Goal: Find specific page/section: Find specific page/section

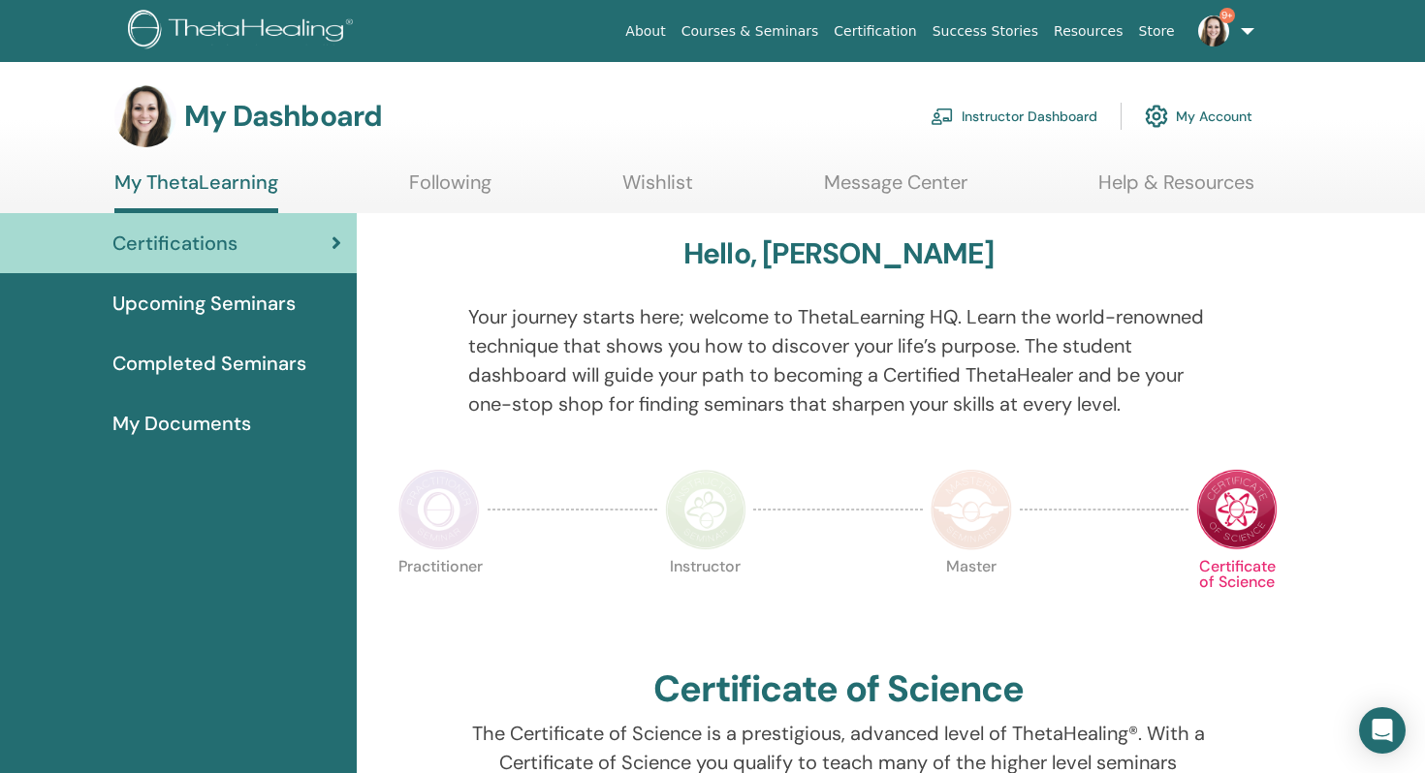
click at [993, 112] on link "Instructor Dashboard" at bounding box center [1013, 116] width 167 height 43
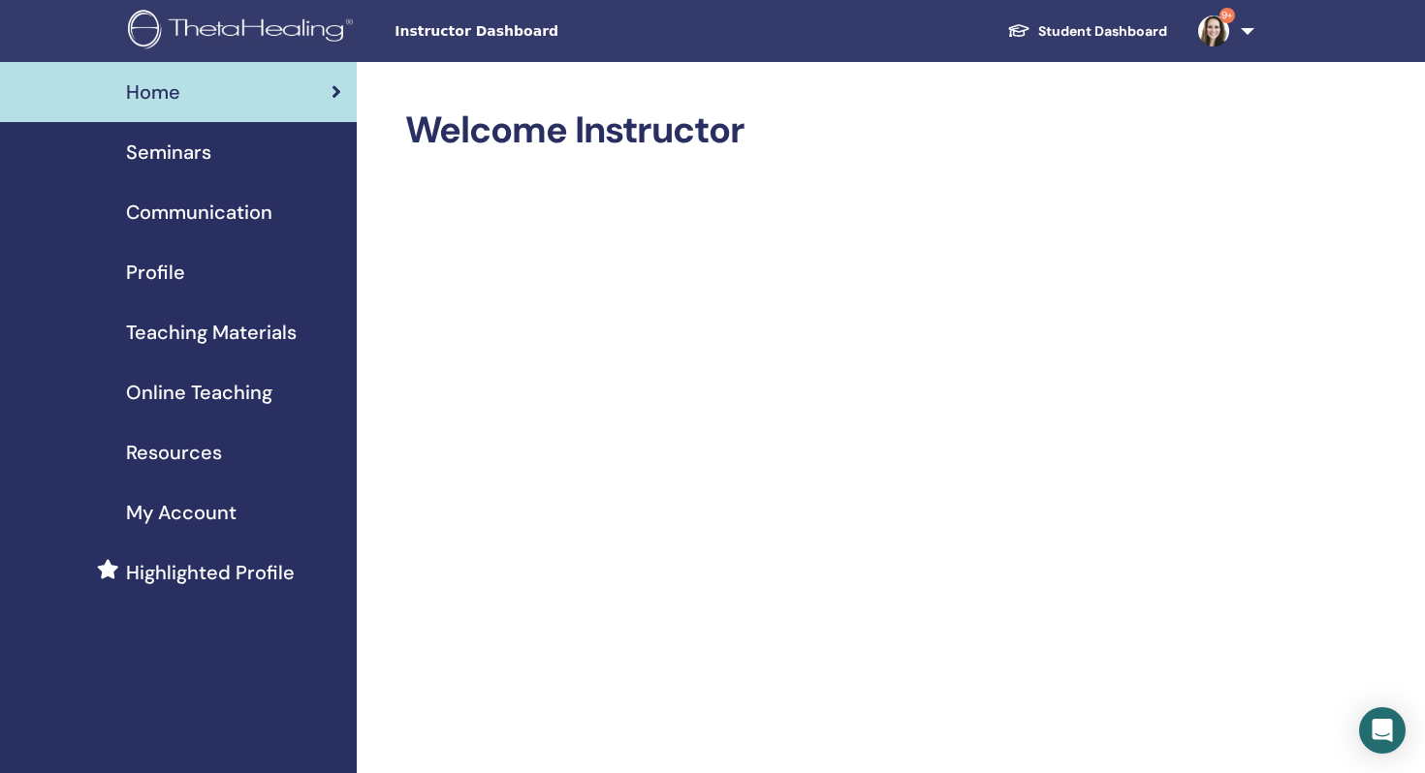
click at [244, 155] on div "Seminars" at bounding box center [179, 152] width 326 height 29
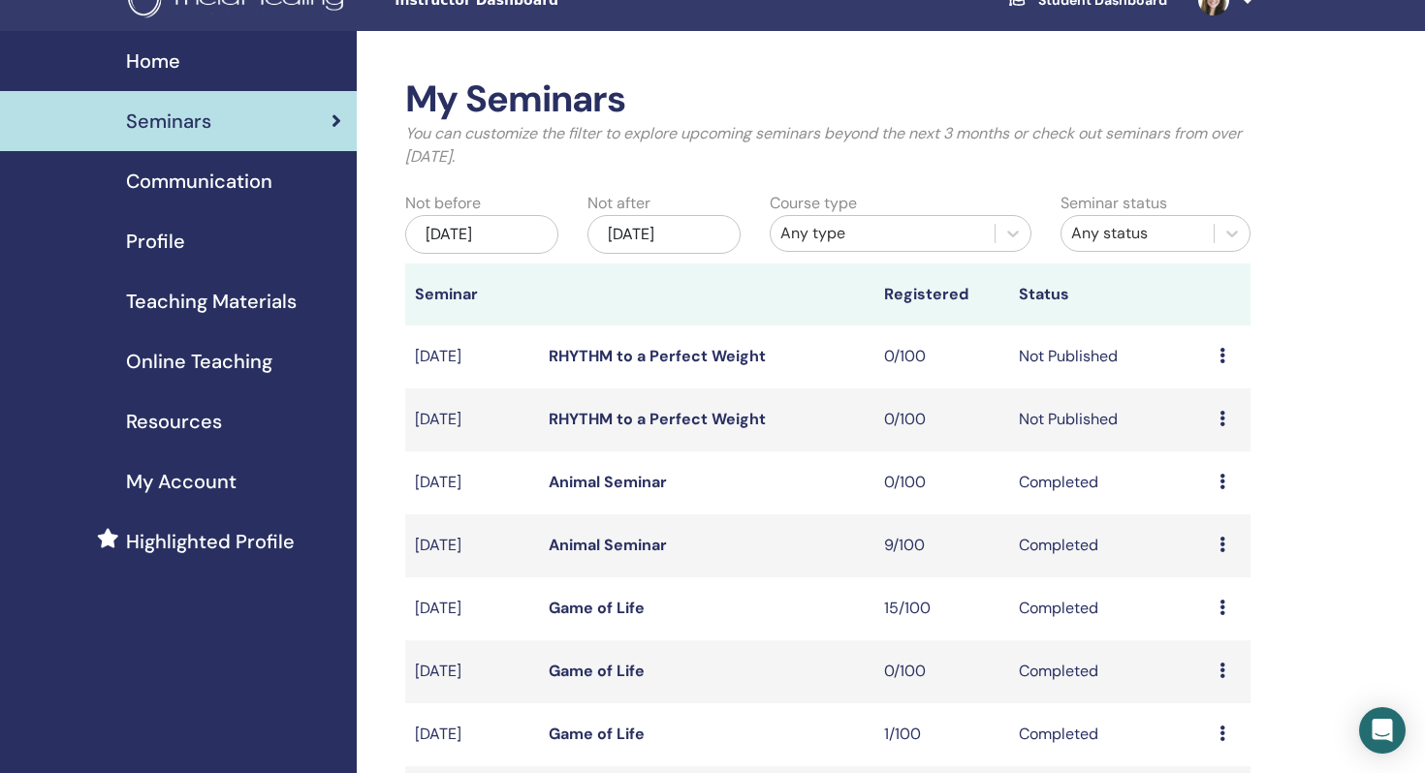
scroll to position [37, 0]
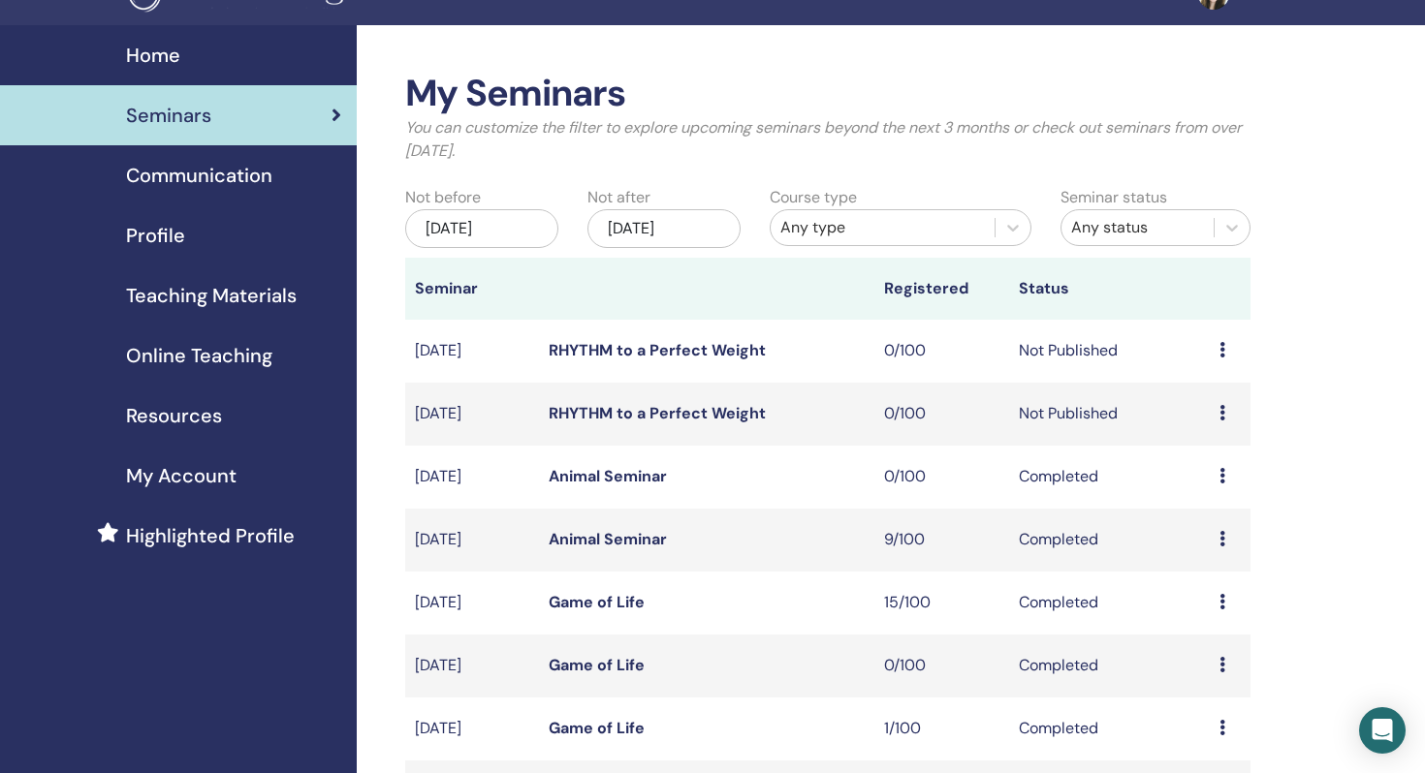
click at [720, 354] on link "RHYTHM to a Perfect Weight" at bounding box center [657, 350] width 217 height 20
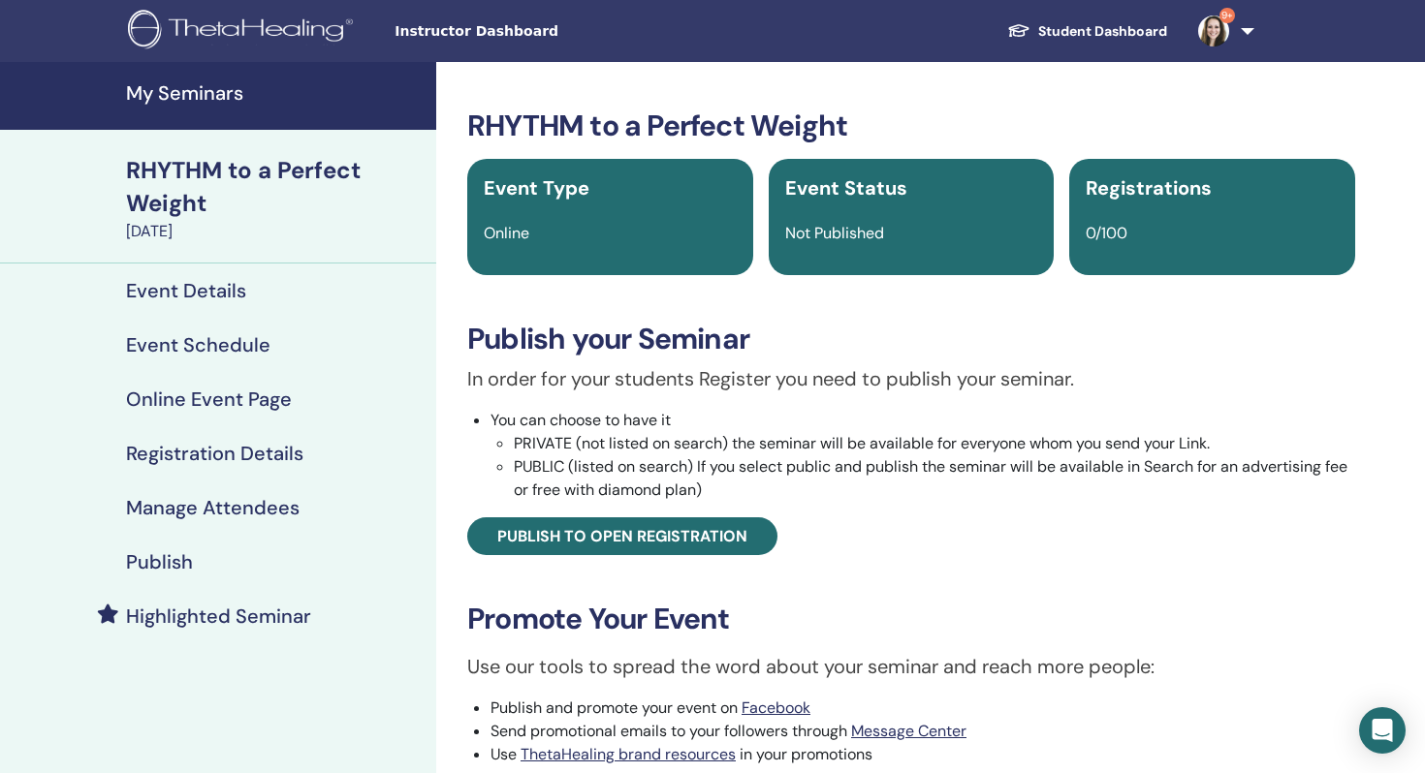
click at [252, 280] on div "Event Details" at bounding box center [218, 290] width 405 height 23
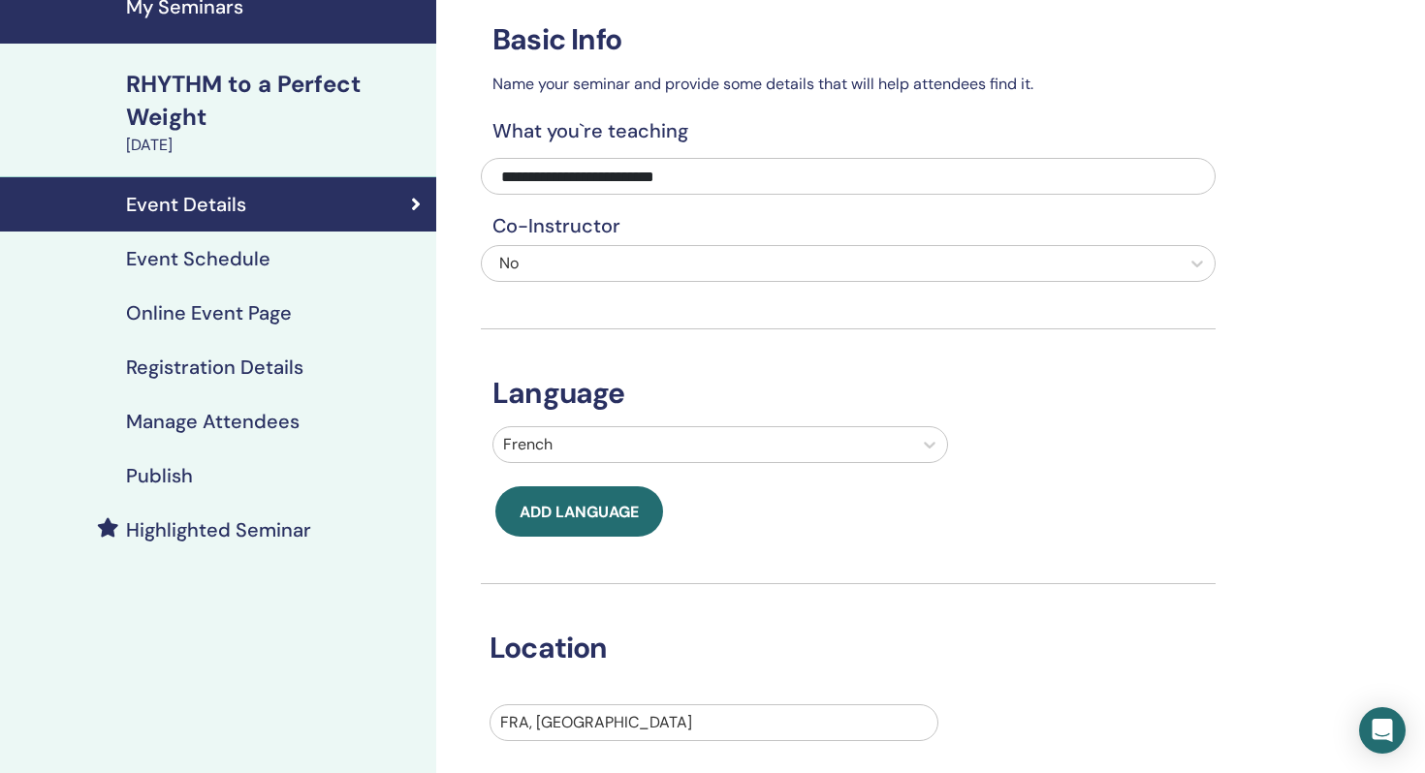
scroll to position [65, 0]
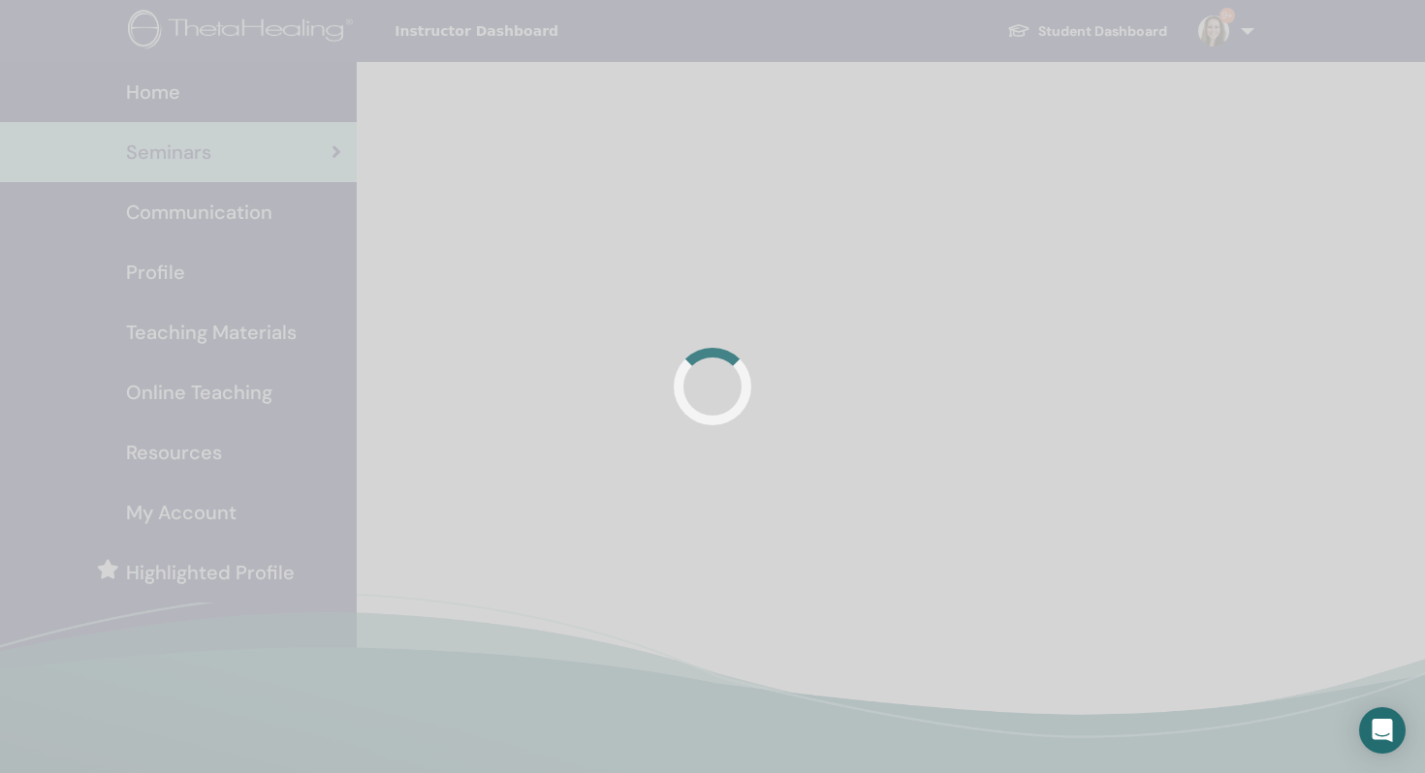
scroll to position [37, 0]
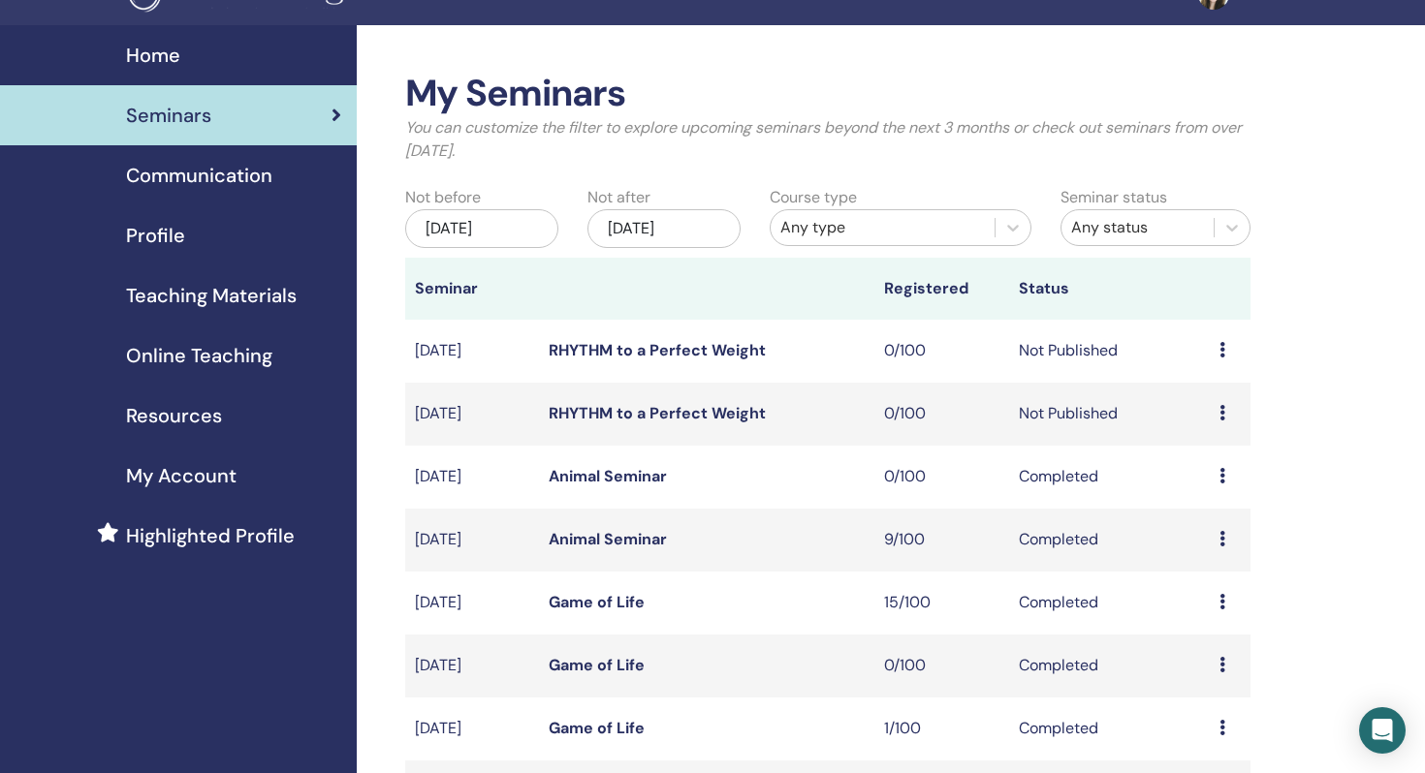
click at [618, 413] on link "RHYTHM to a Perfect Weight" at bounding box center [657, 413] width 217 height 20
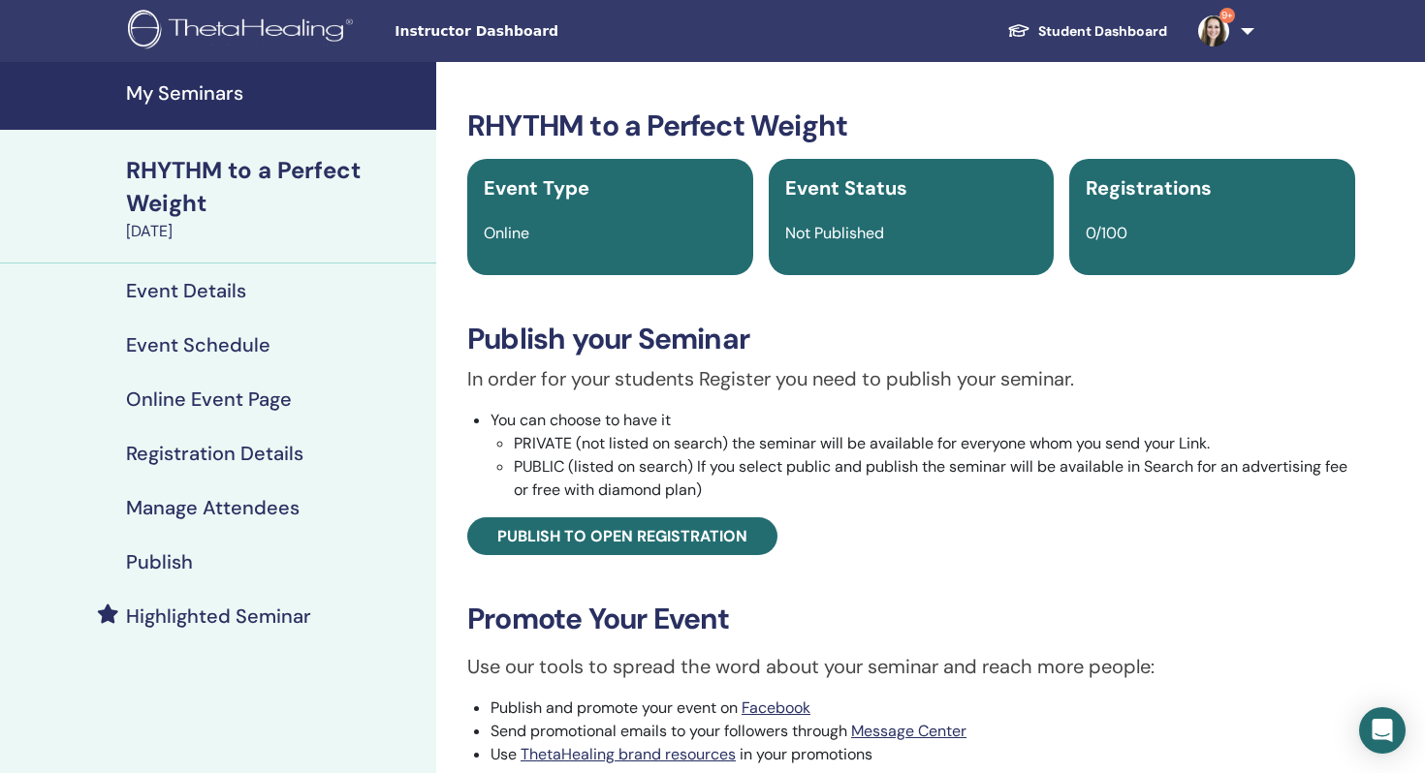
click at [215, 296] on h4 "Event Details" at bounding box center [186, 290] width 120 height 23
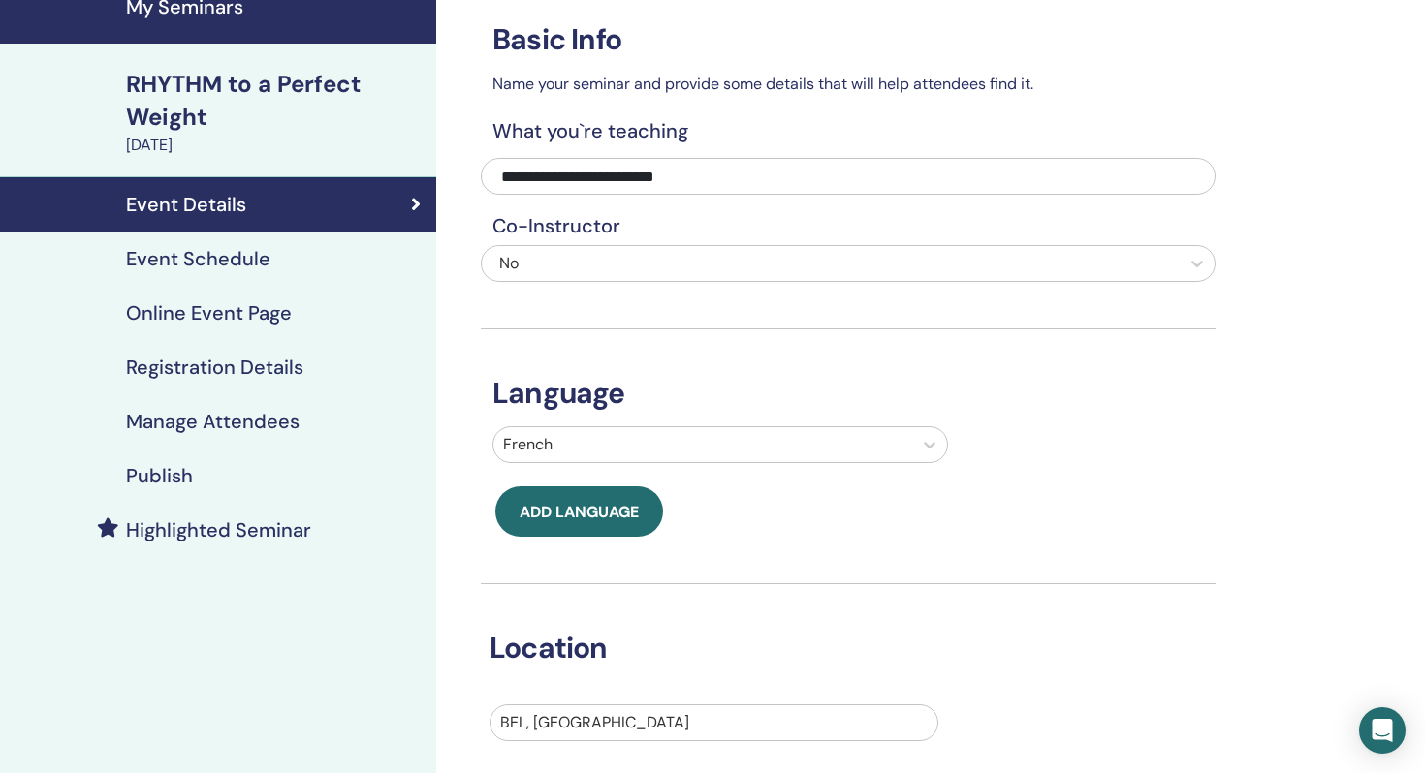
scroll to position [84, 0]
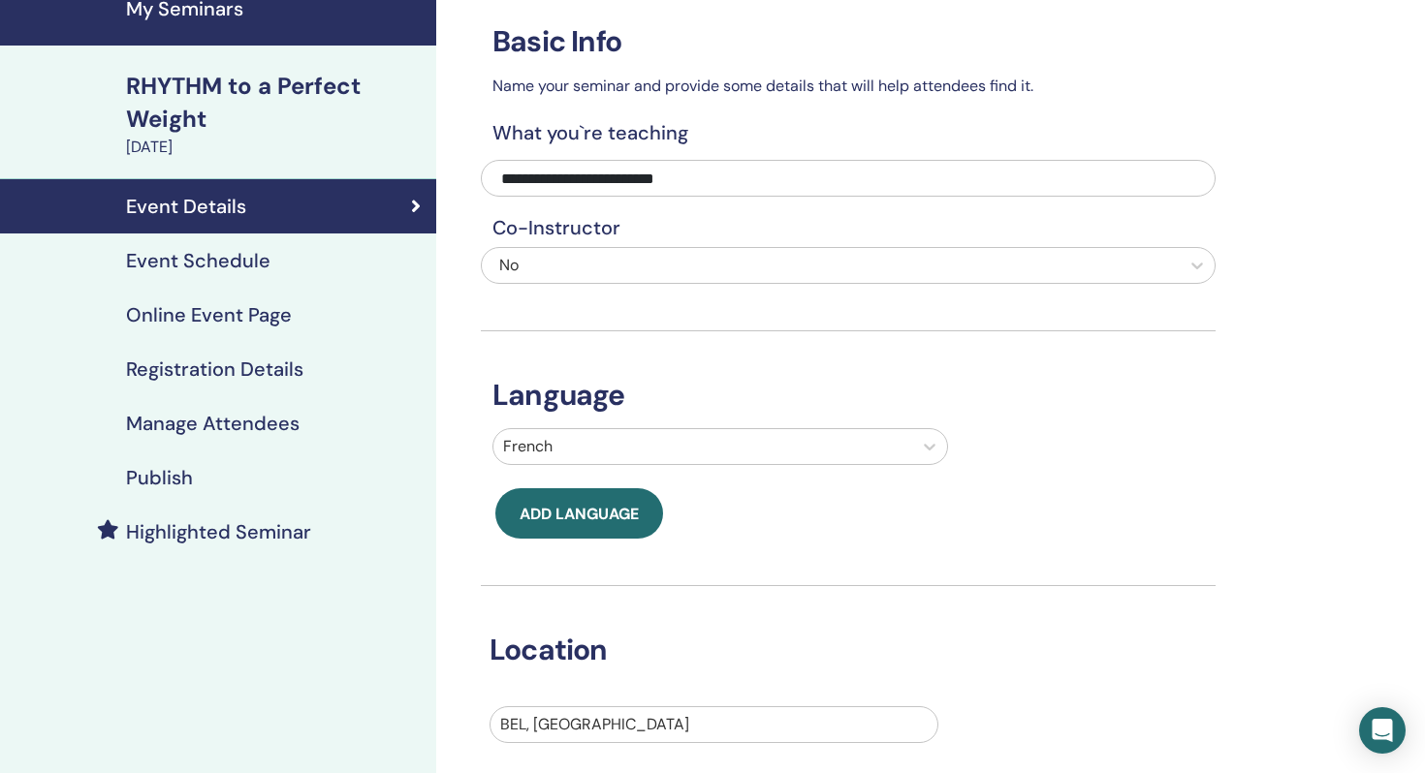
click at [249, 96] on div "RHYTHM to a Perfect Weight" at bounding box center [275, 103] width 298 height 66
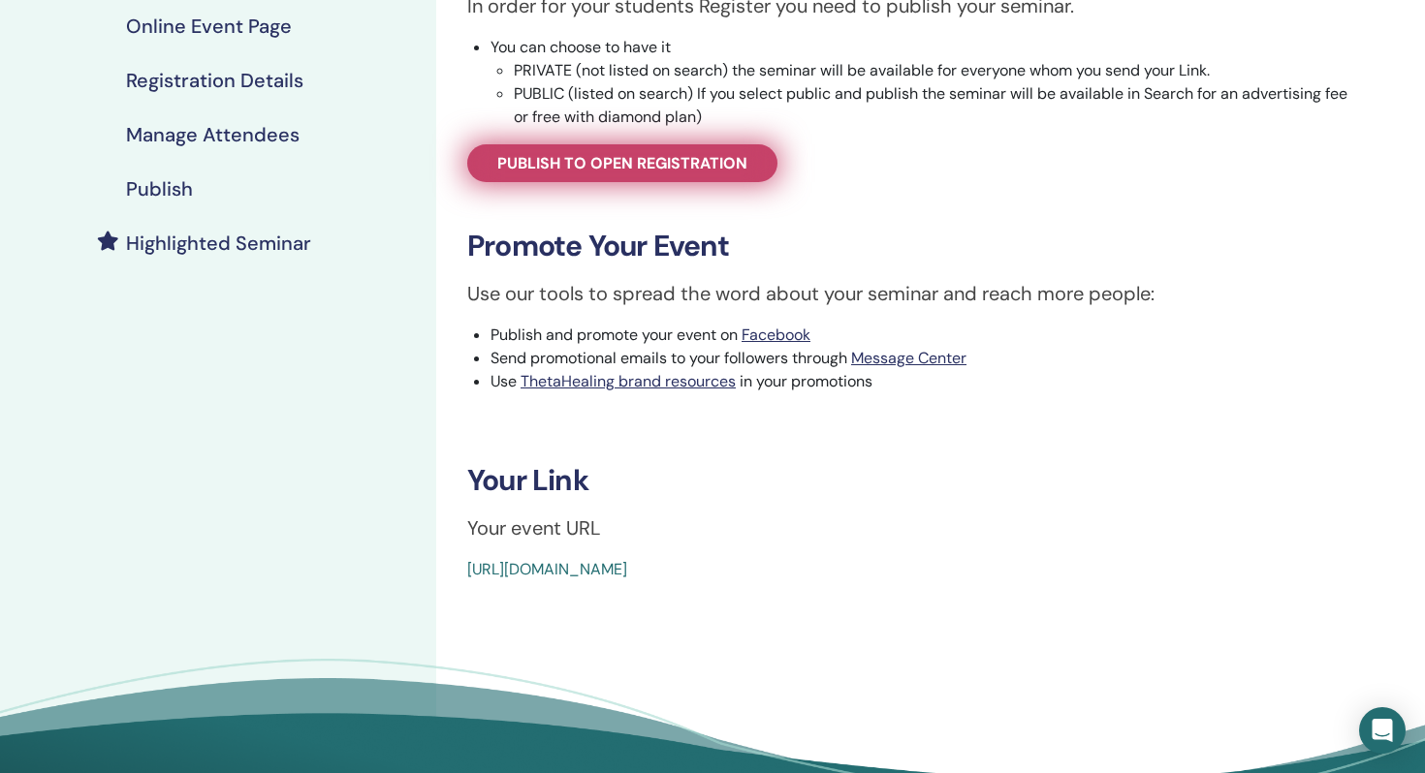
scroll to position [397, 0]
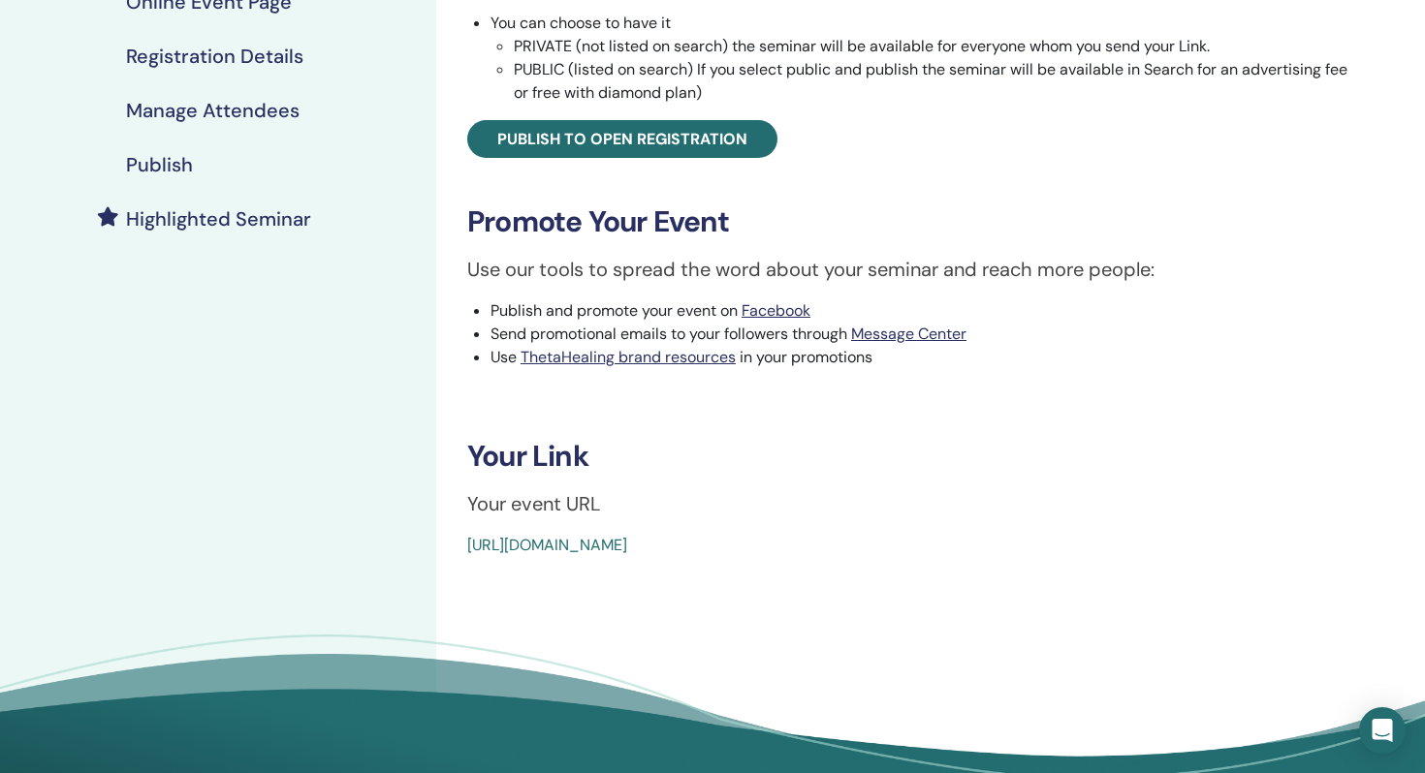
drag, startPoint x: 947, startPoint y: 541, endPoint x: 452, endPoint y: 545, distance: 495.3
click at [452, 545] on div "RHYTHM to a Perfect Weight Event Type Online Event Status Not Published Registr…" at bounding box center [911, 134] width 927 height 846
copy link "[URL][DOMAIN_NAME]"
